Goal: Transaction & Acquisition: Purchase product/service

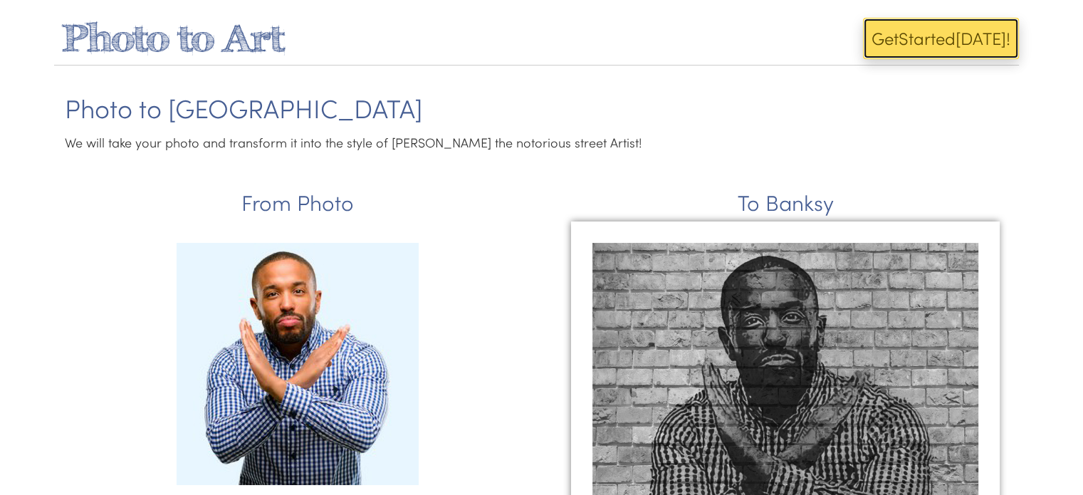
click at [899, 37] on button "Get Start ed Today!" at bounding box center [941, 38] width 156 height 41
